Goal: Information Seeking & Learning: Understand process/instructions

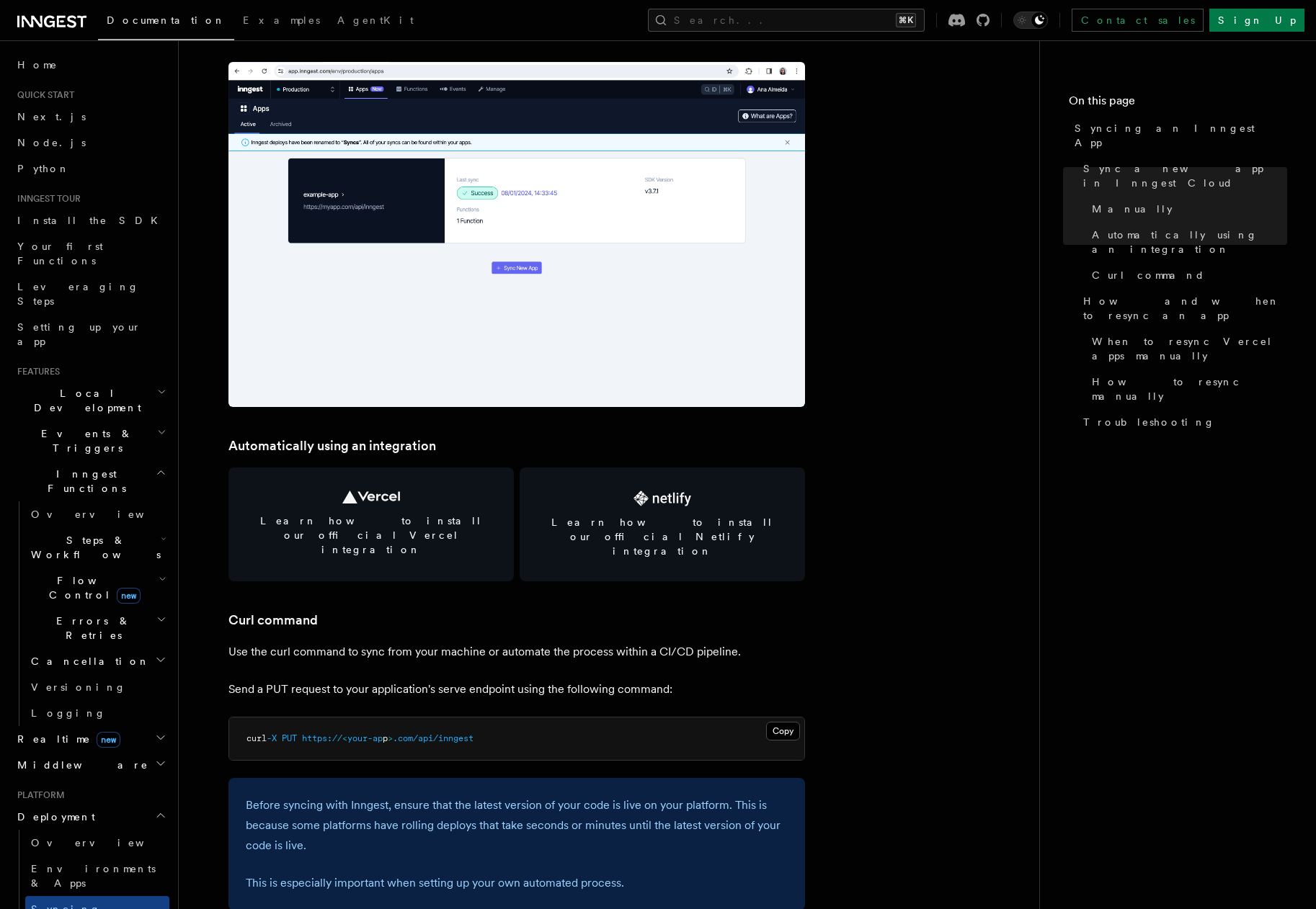
scroll to position [1662, 0]
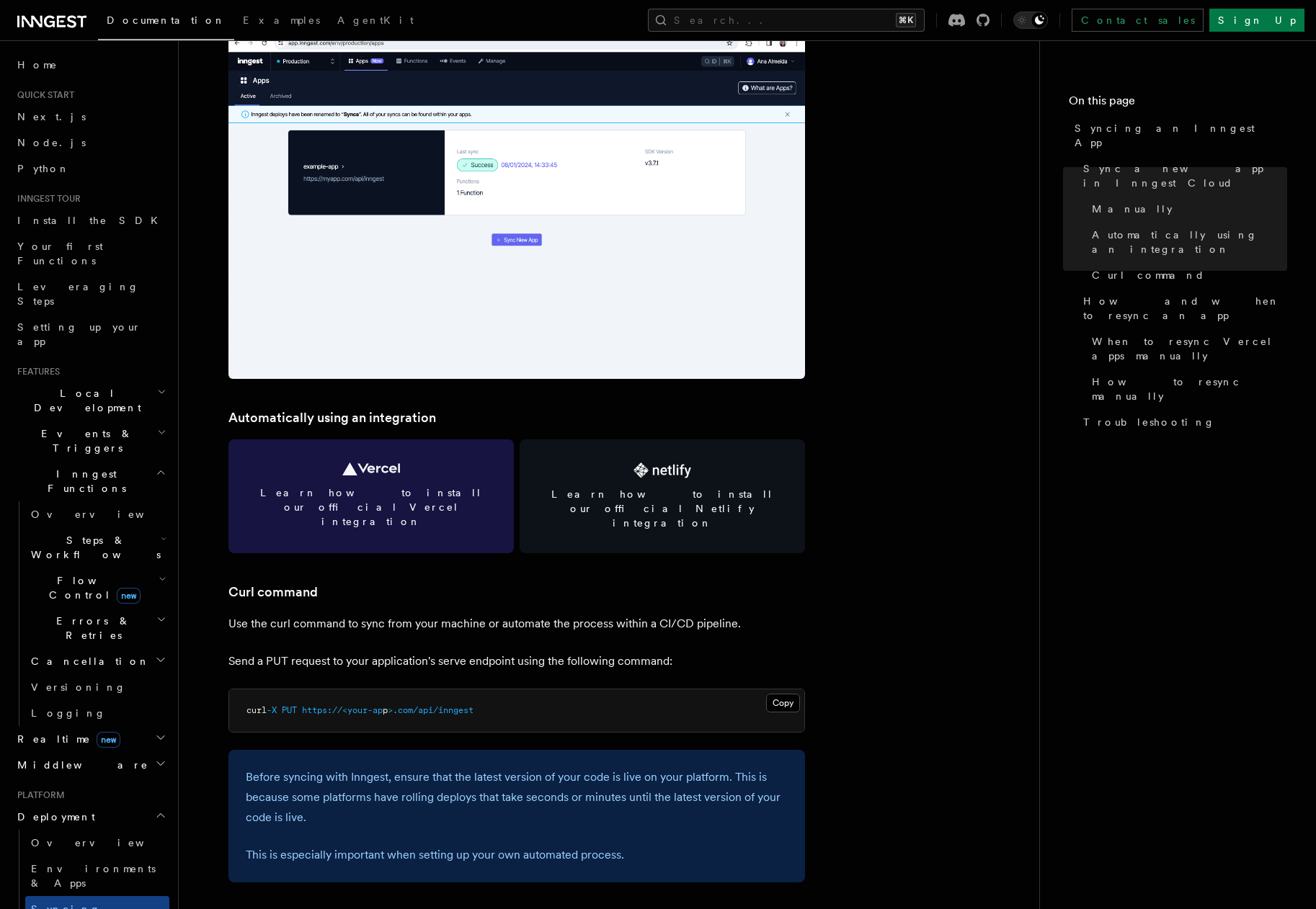
click at [402, 488] on span "Learn how to install our official Vercel integration" at bounding box center [371, 506] width 250 height 43
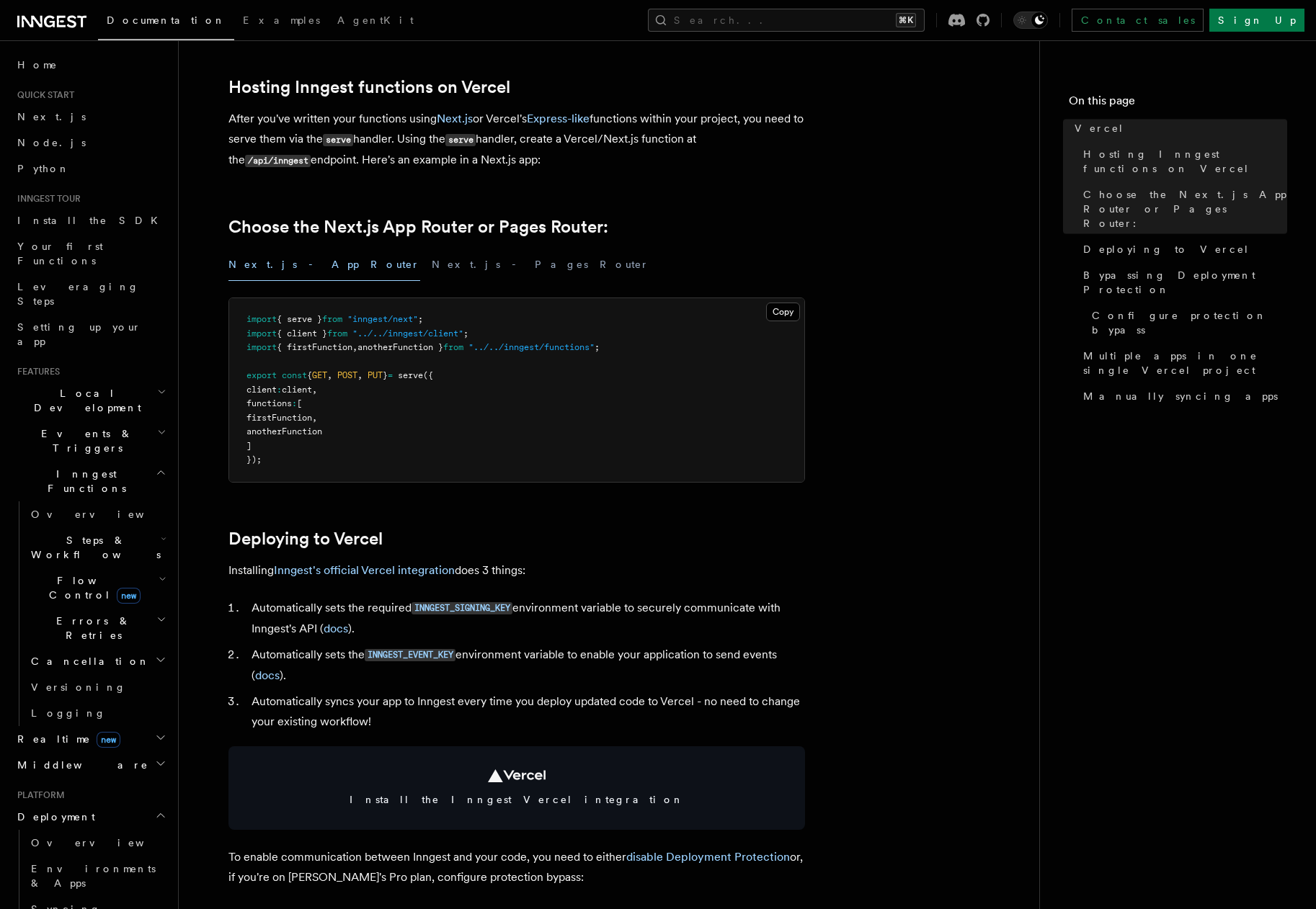
scroll to position [313, 0]
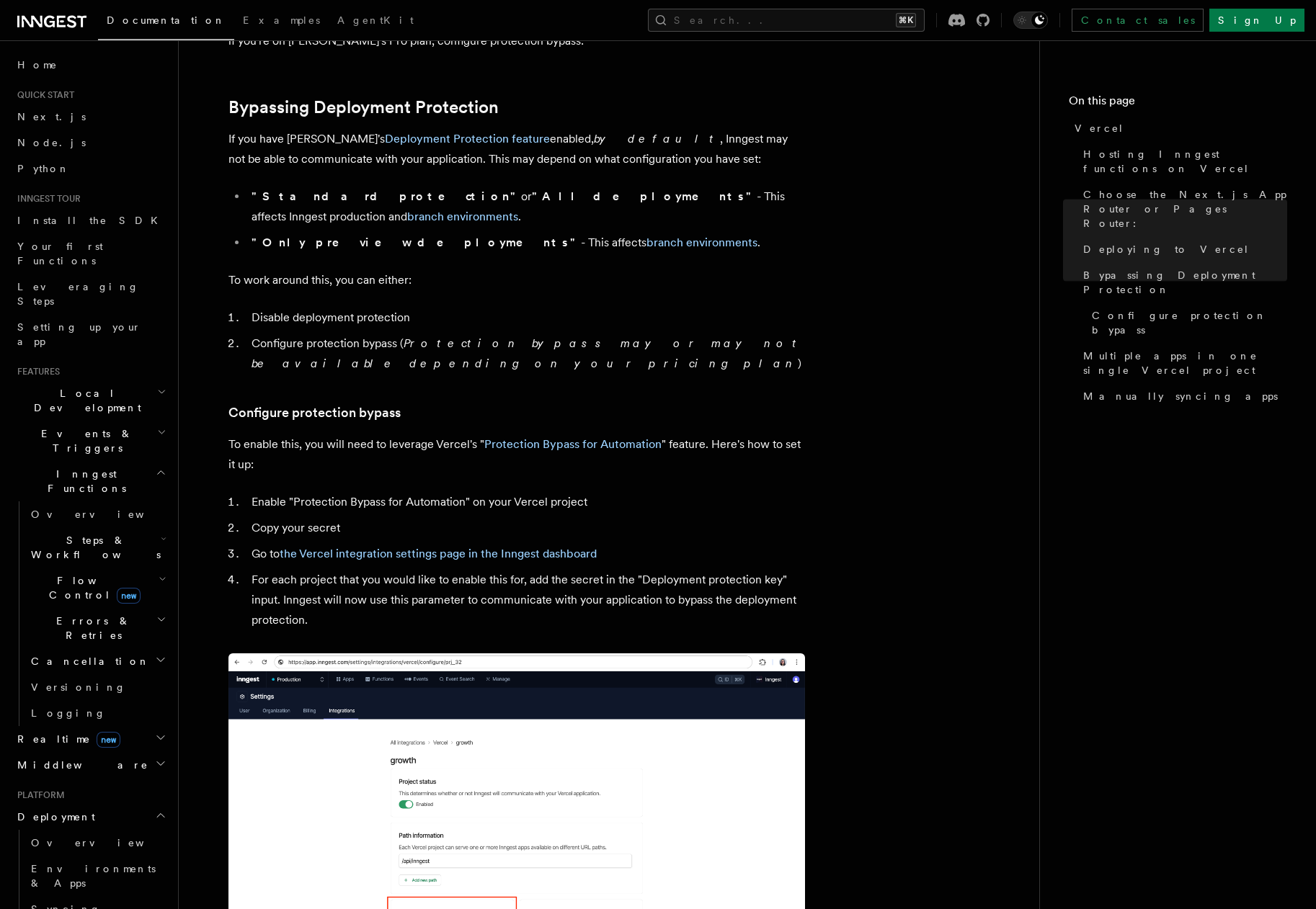
scroll to position [1064, 0]
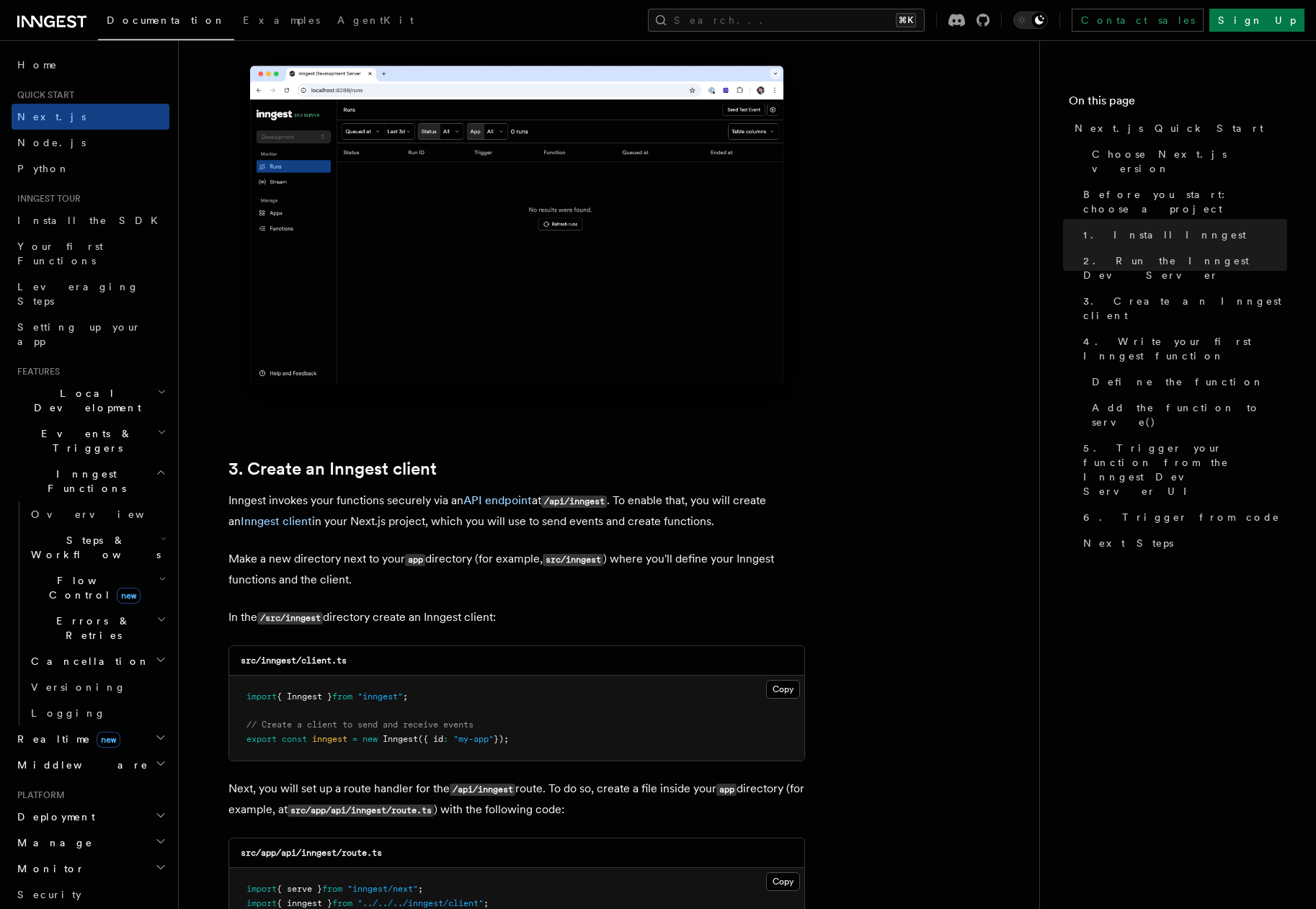
scroll to position [1474, 0]
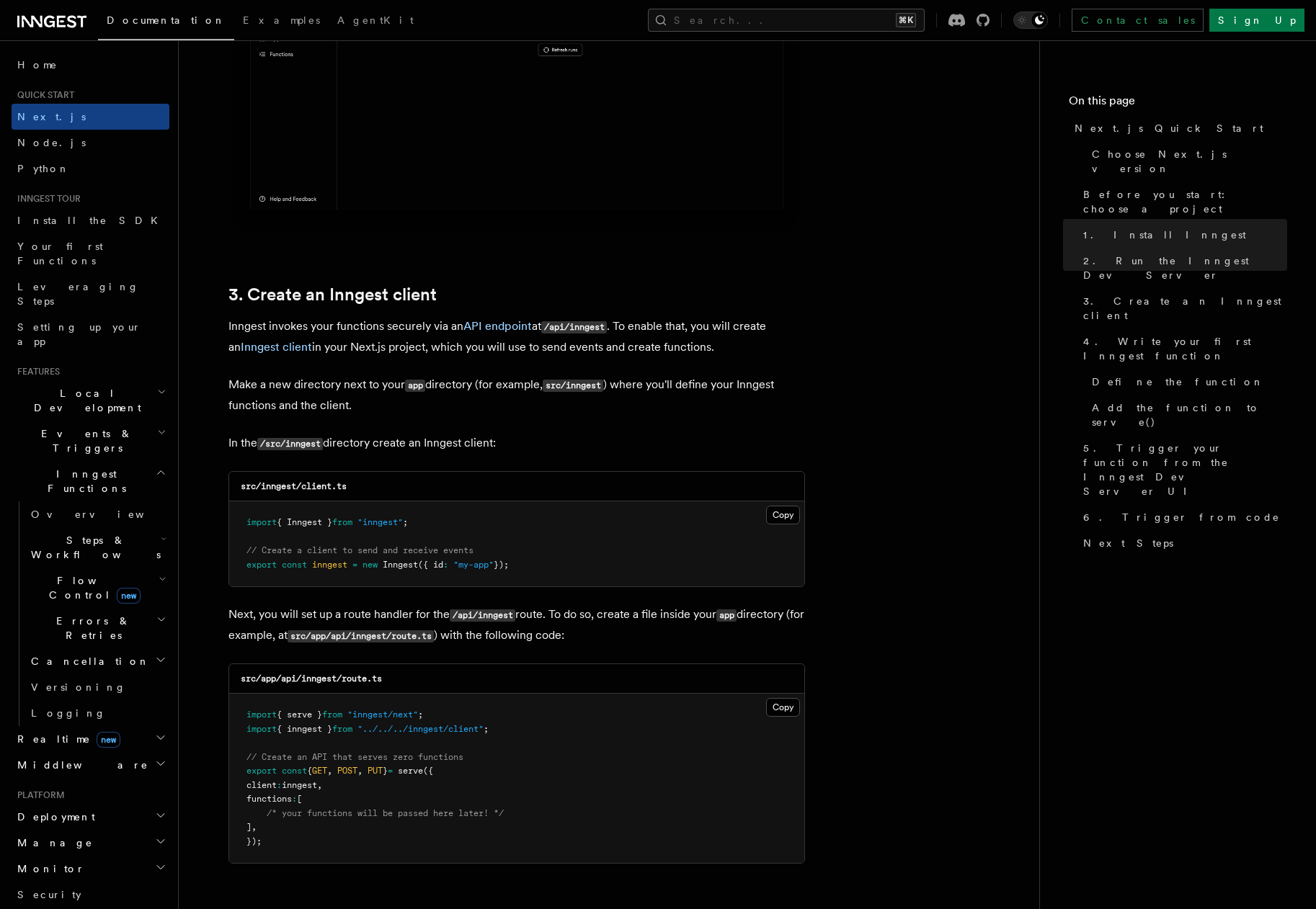
drag, startPoint x: 585, startPoint y: 551, endPoint x: 236, endPoint y: 515, distance: 350.9
click at [236, 515] on pre "import { Inngest } from "inngest" ; // Create a client to send and receive even…" at bounding box center [516, 544] width 575 height 85
copy code "import { Inngest } from "inngest" ; // Create a client to send and receive even…"
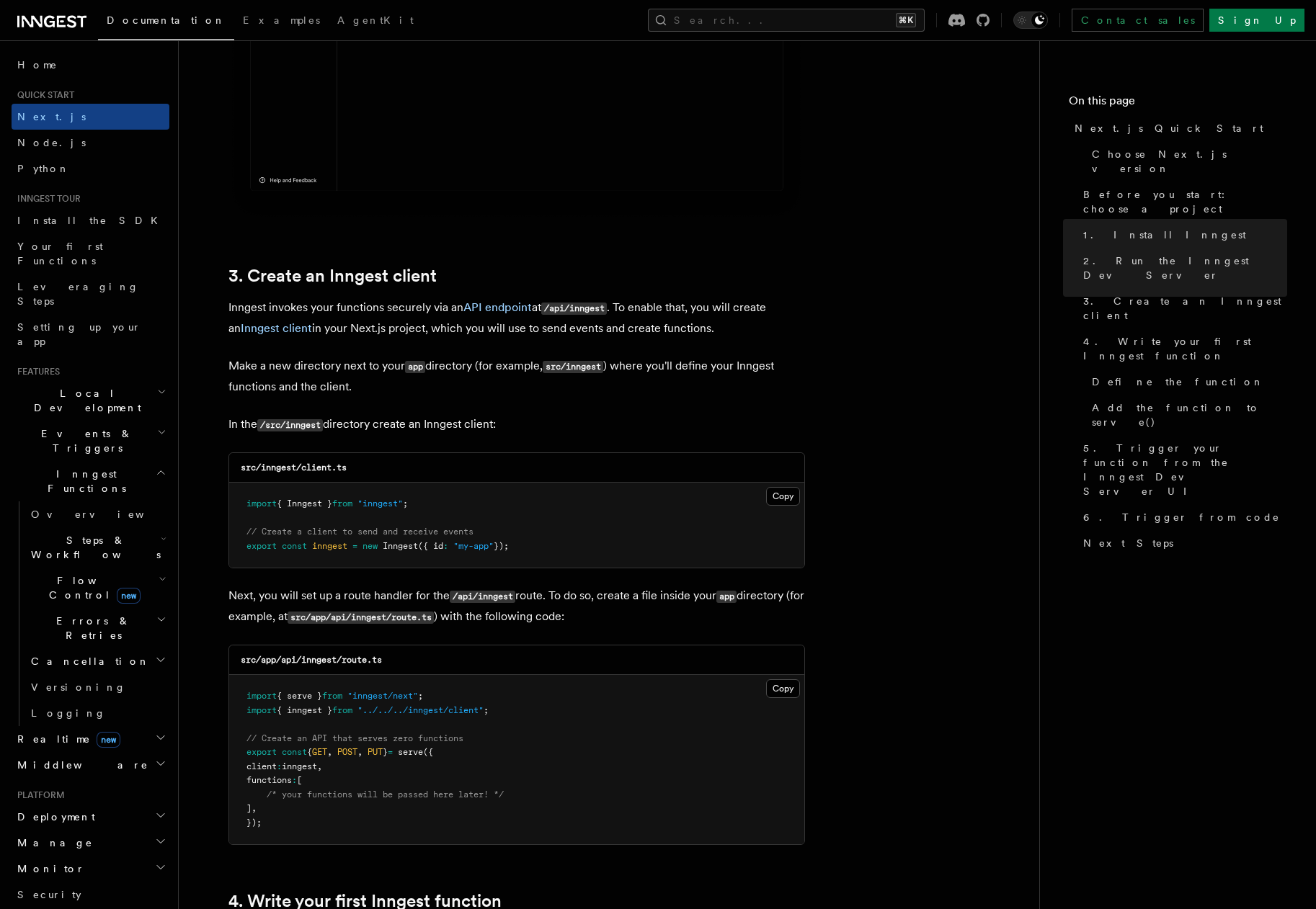
scroll to position [1592, 0]
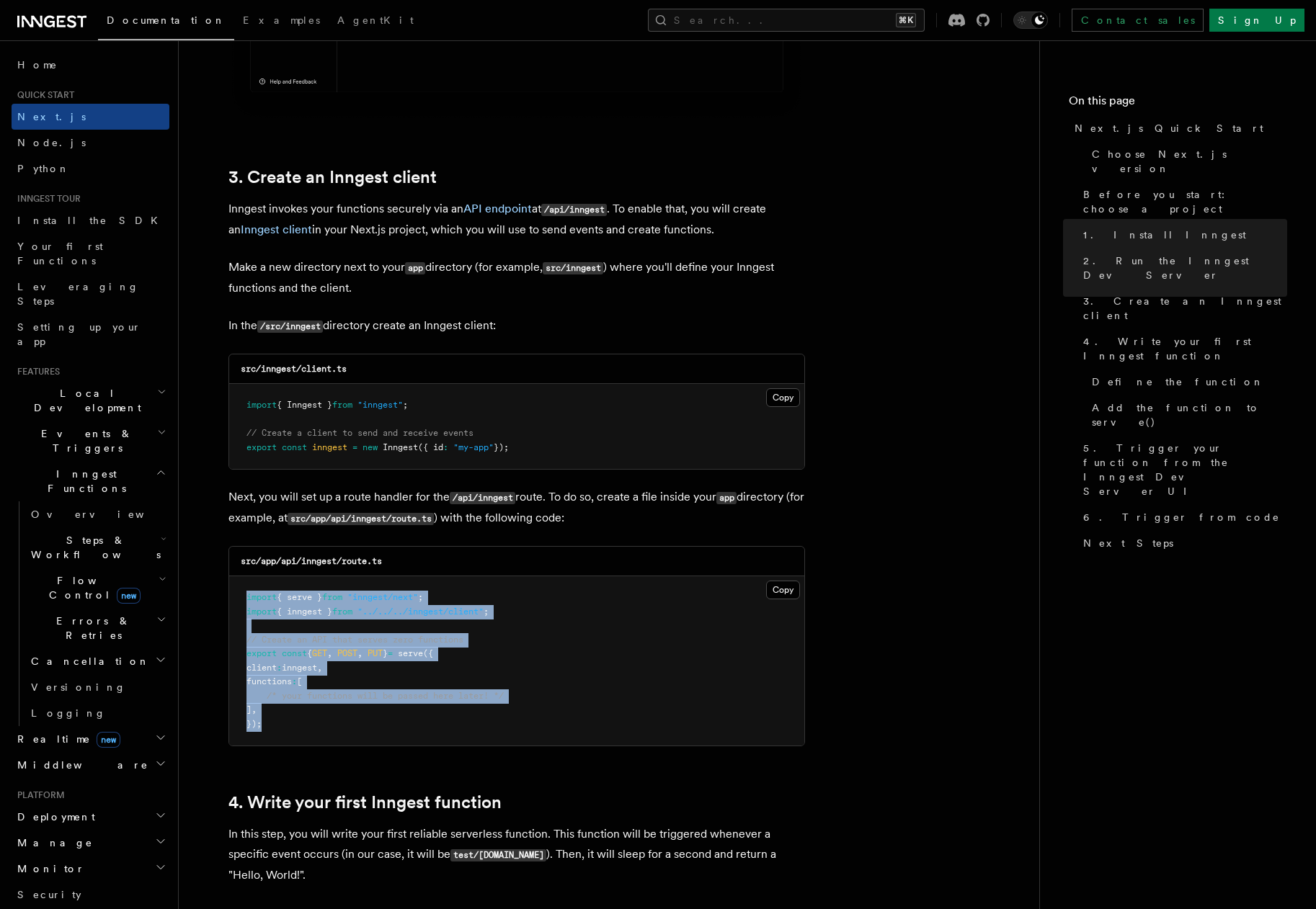
drag, startPoint x: 271, startPoint y: 671, endPoint x: 227, endPoint y: 596, distance: 87.0
copy code "import { serve } from "inngest/next" ; import { inngest } from "../../../innges…"
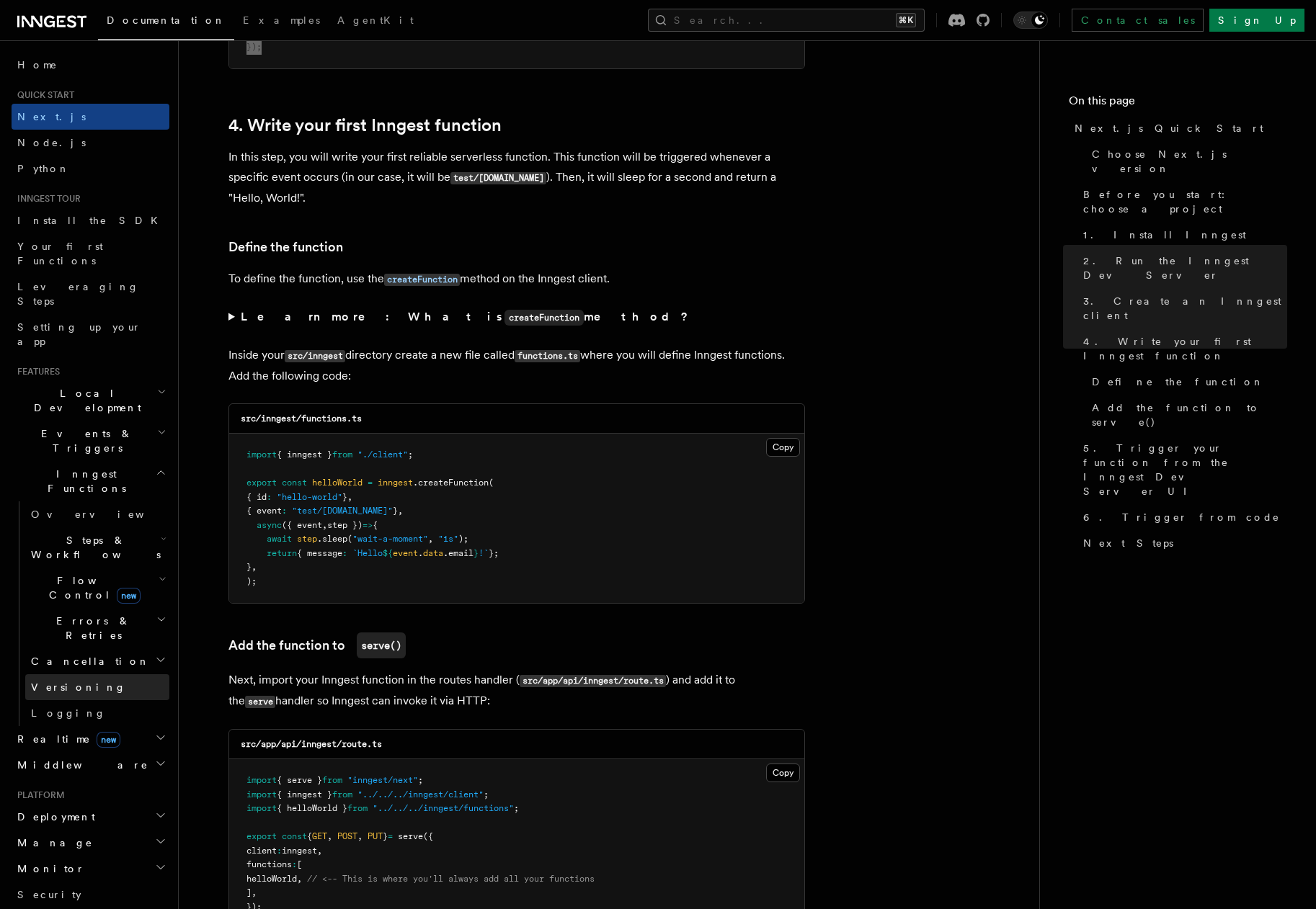
scroll to position [2288, 0]
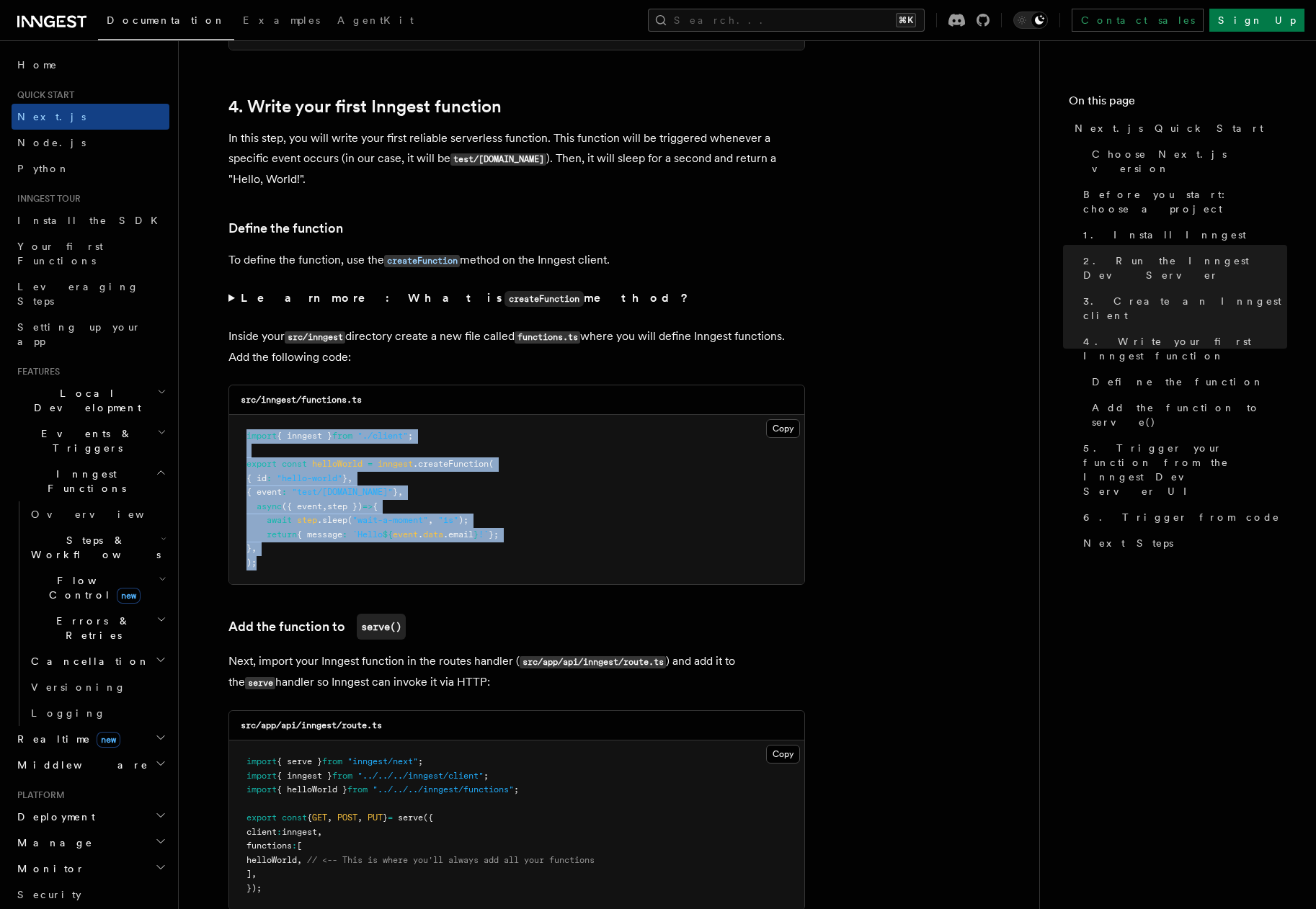
drag, startPoint x: 275, startPoint y: 557, endPoint x: 238, endPoint y: 430, distance: 132.3
click at [238, 430] on pre "import { inngest } from "./client" ; export const helloWorld = inngest .createF…" at bounding box center [516, 499] width 575 height 169
copy code "import { inngest } from "./client" ; export const helloWorld = inngest .createF…"
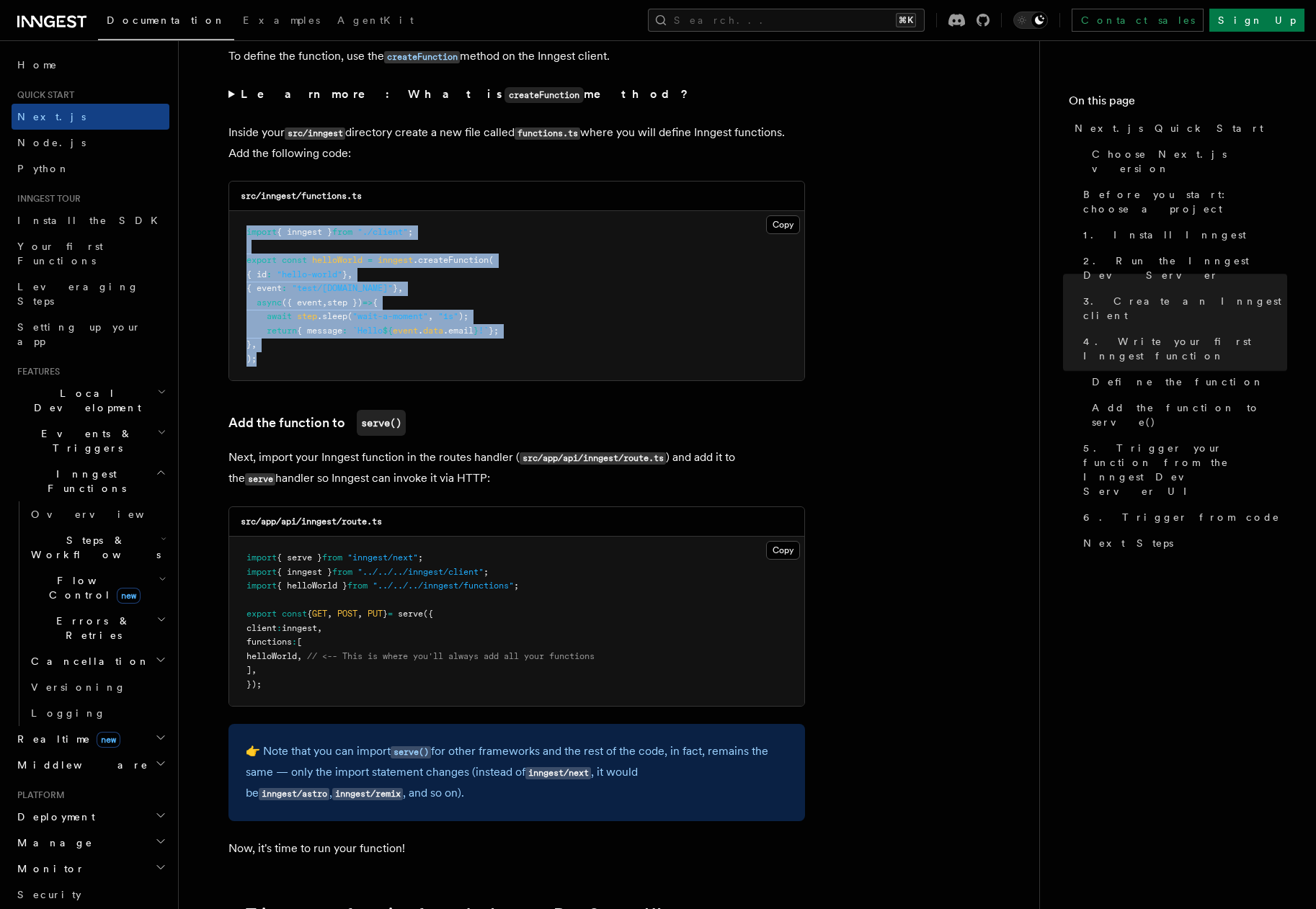
scroll to position [2566, 0]
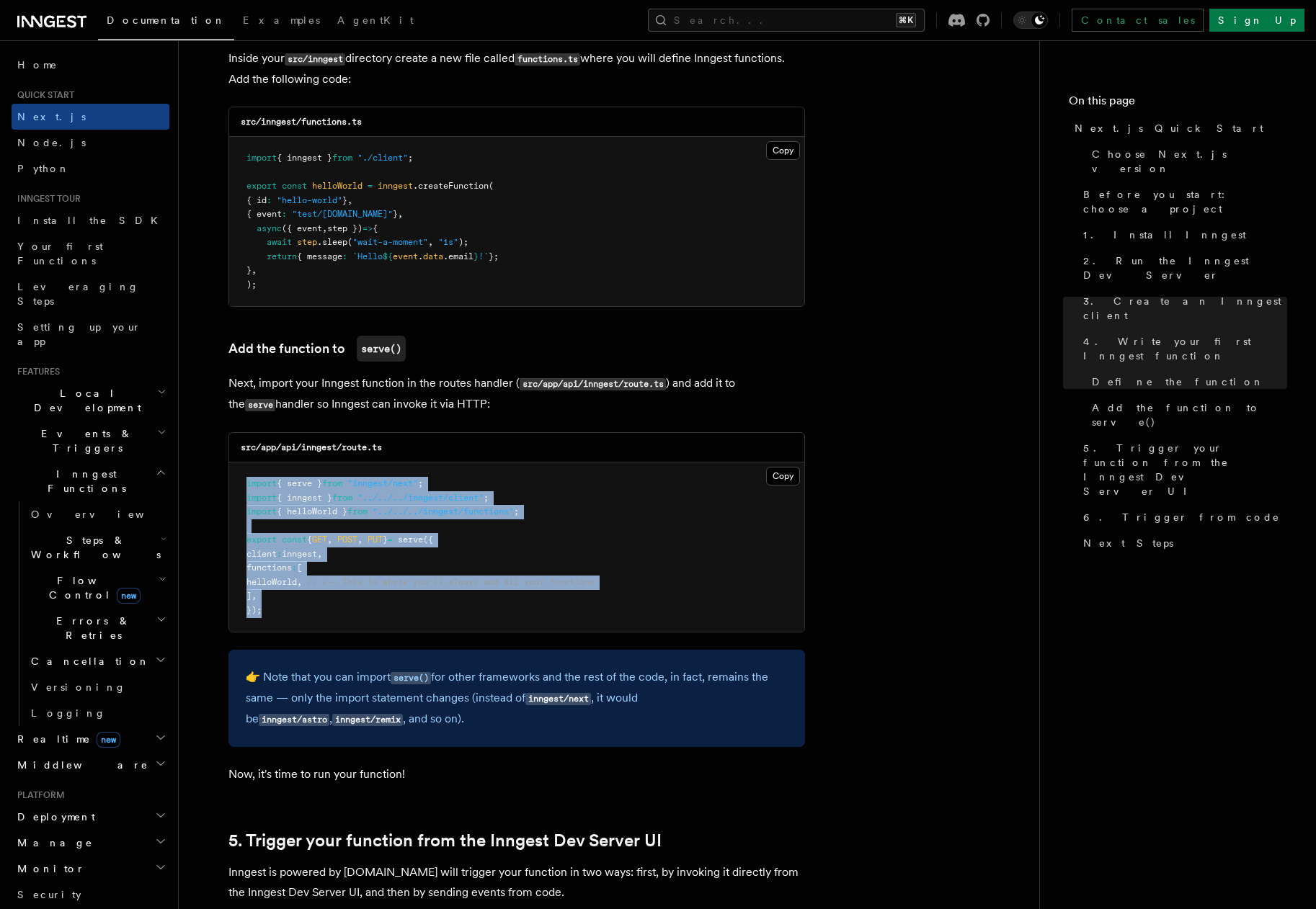
drag, startPoint x: 273, startPoint y: 612, endPoint x: 225, endPoint y: 485, distance: 135.8
copy code "import { serve } from "inngest/next" ; import { inngest } from "../../../innges…"
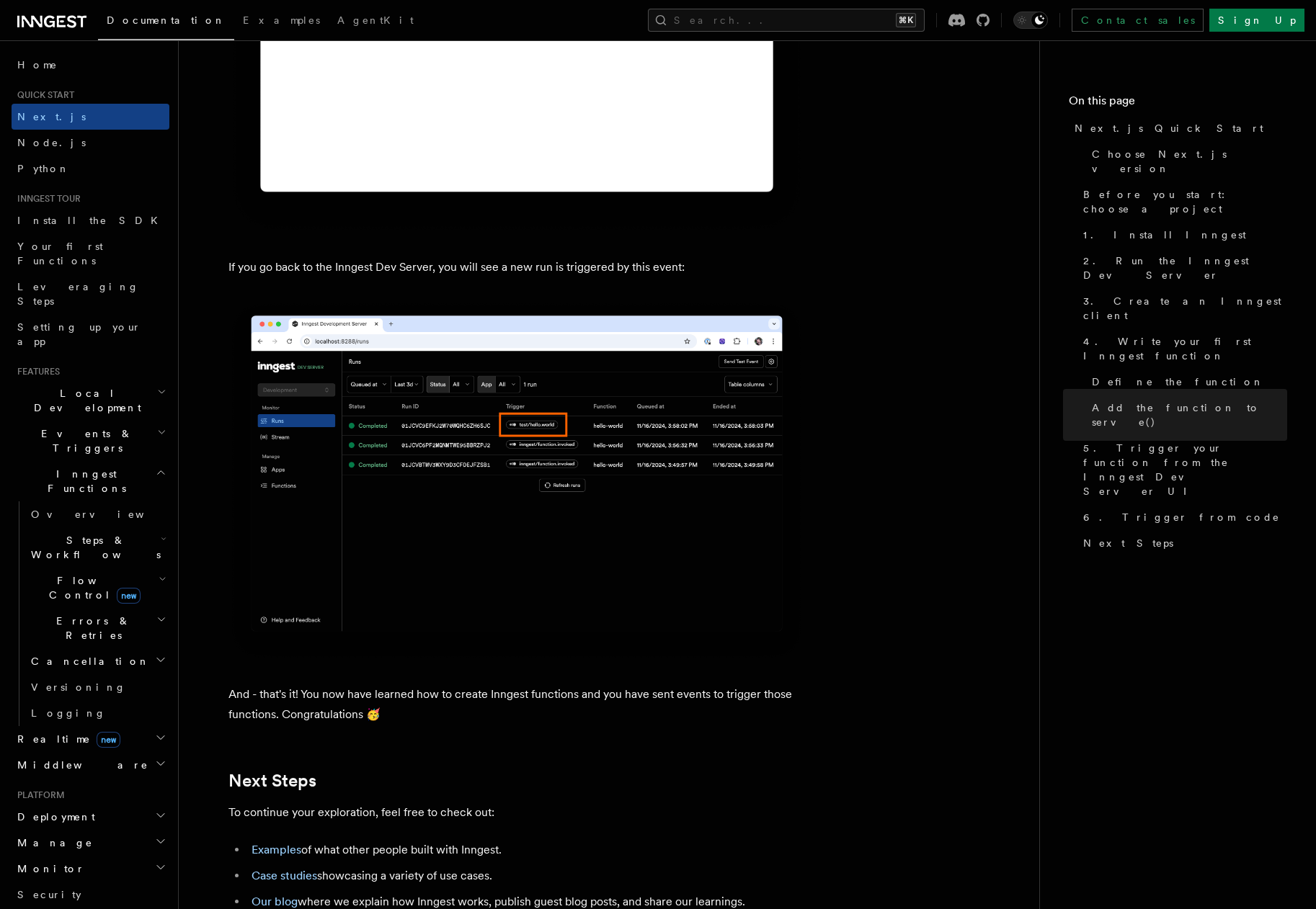
scroll to position [8533, 0]
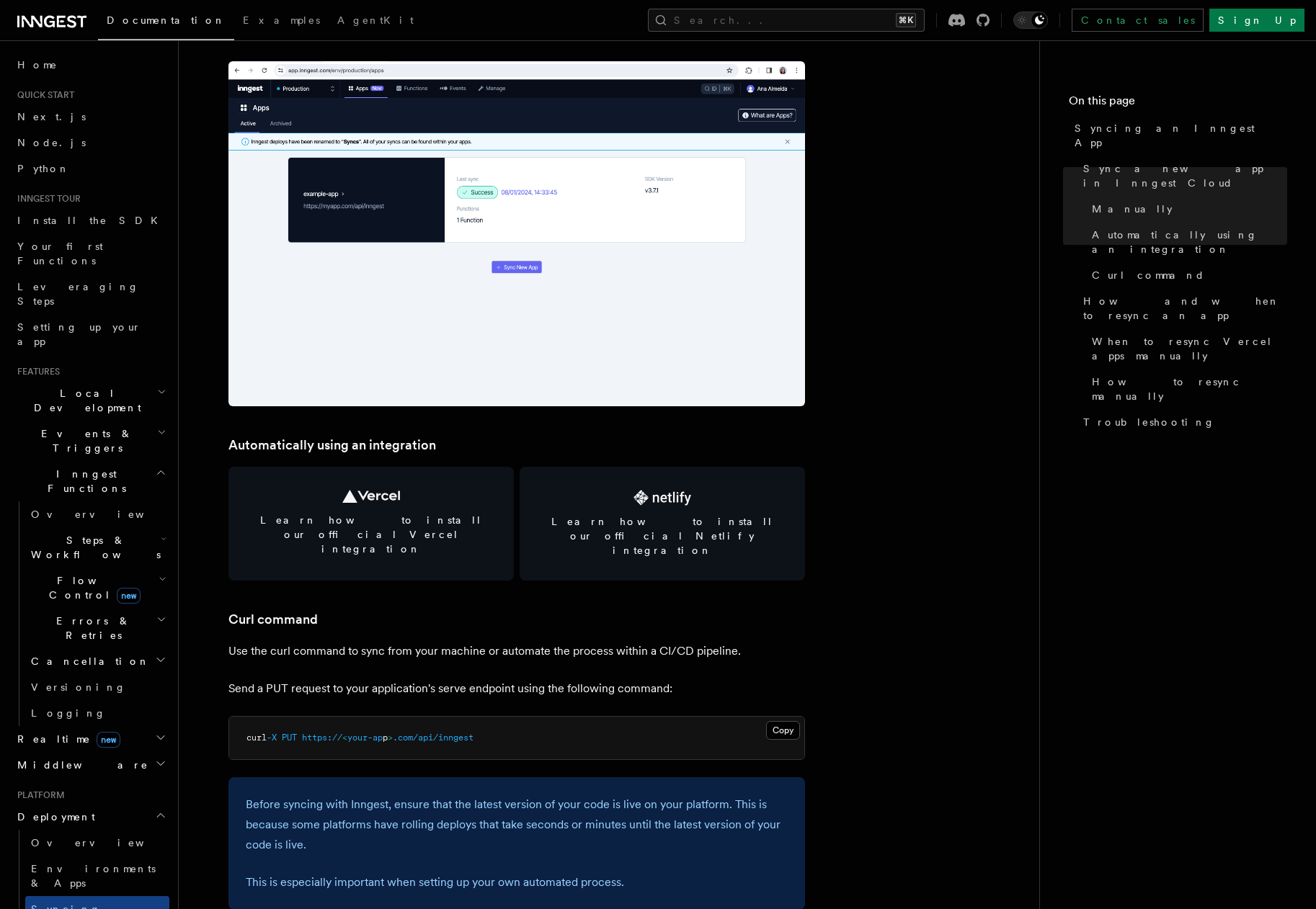
scroll to position [1708, 0]
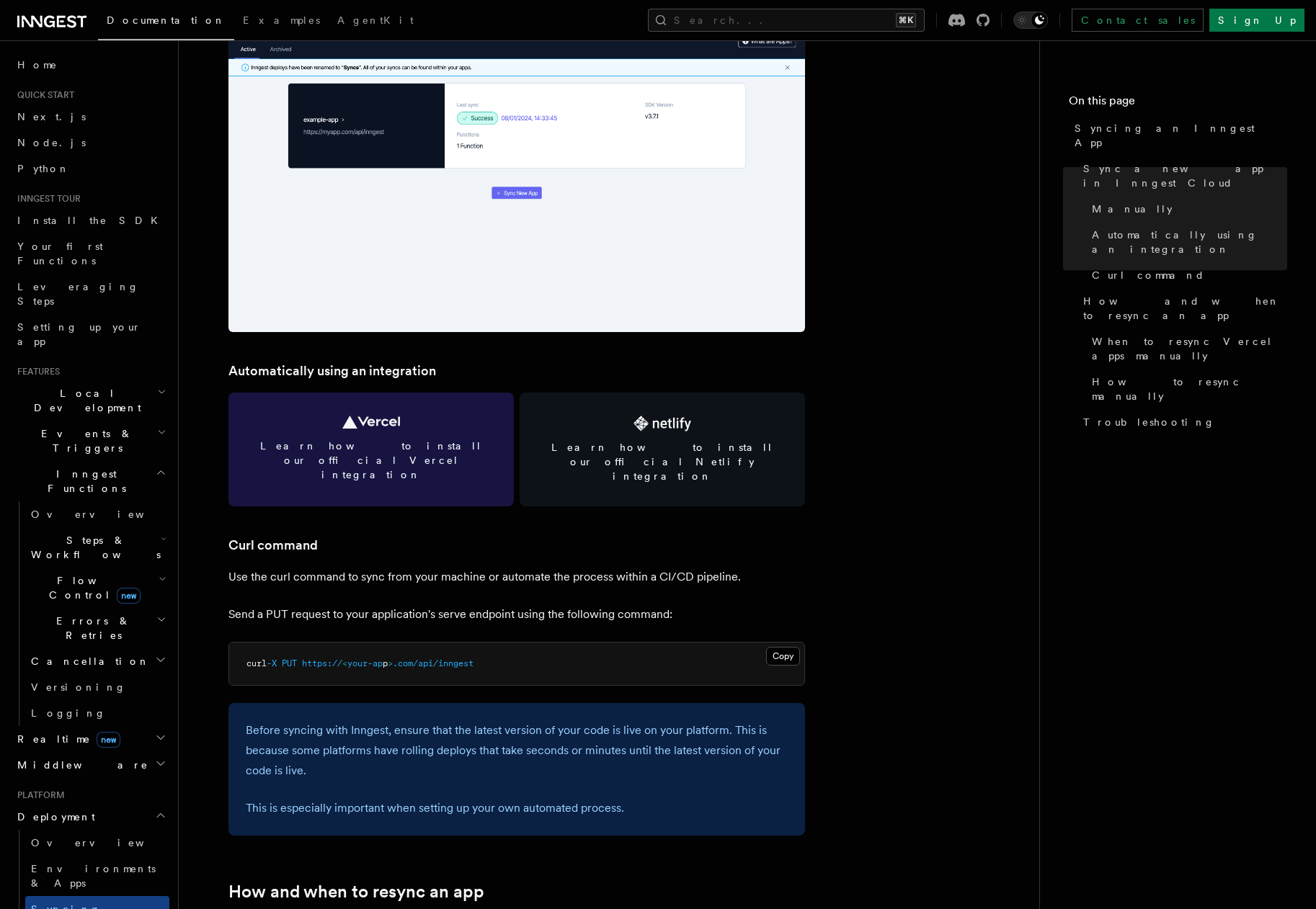
click at [377, 431] on link "Learn how to install our official Vercel integration" at bounding box center [371, 449] width 286 height 114
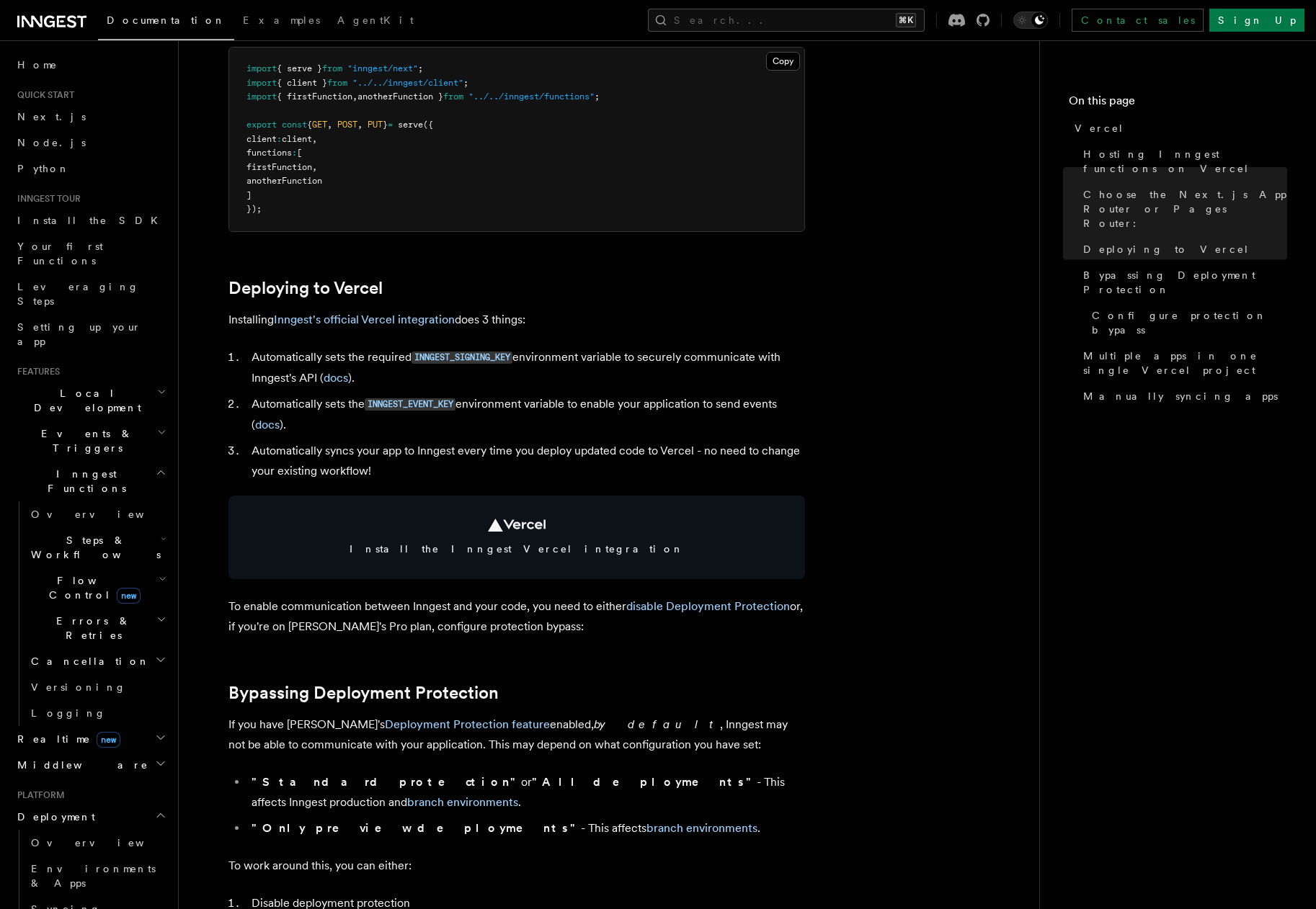
scroll to position [507, 0]
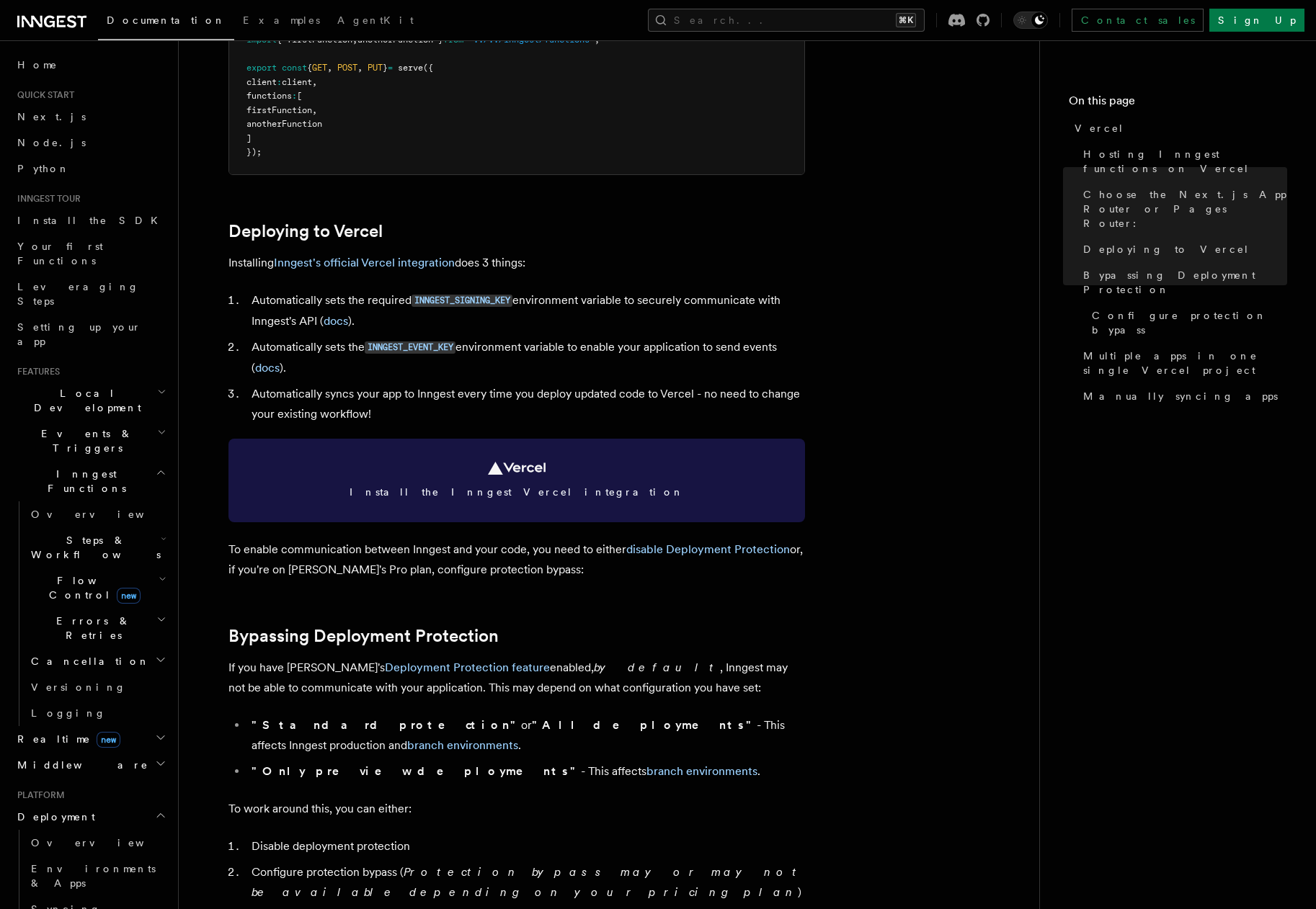
click at [494, 487] on span "Install the Inngest Vercel integration" at bounding box center [516, 493] width 542 height 15
